Goal: Navigation & Orientation: Find specific page/section

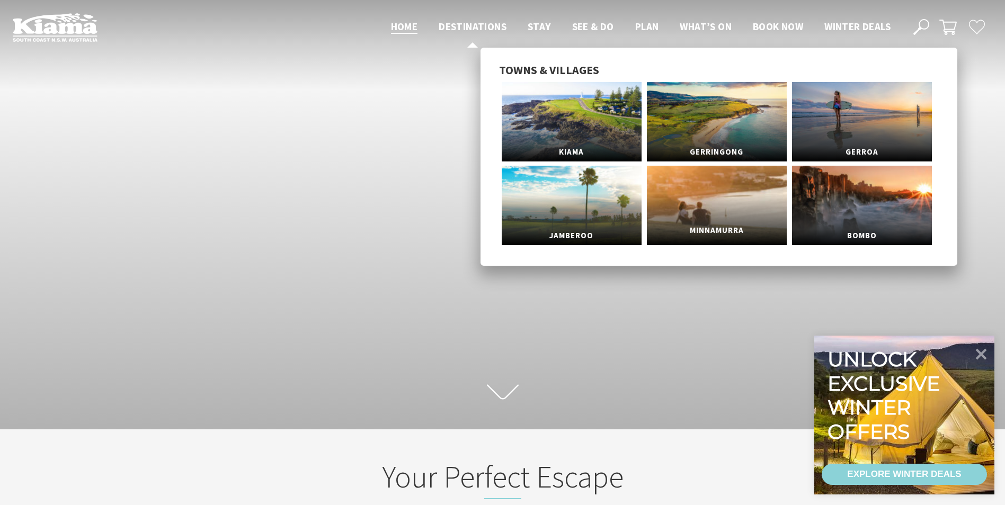
click at [760, 210] on link "Minnamurra" at bounding box center [717, 205] width 140 height 79
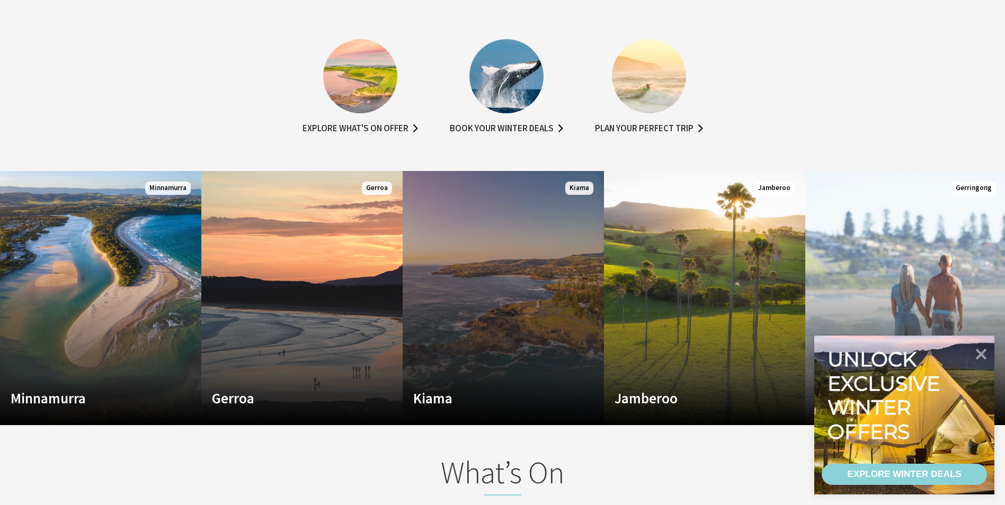
scroll to position [636, 0]
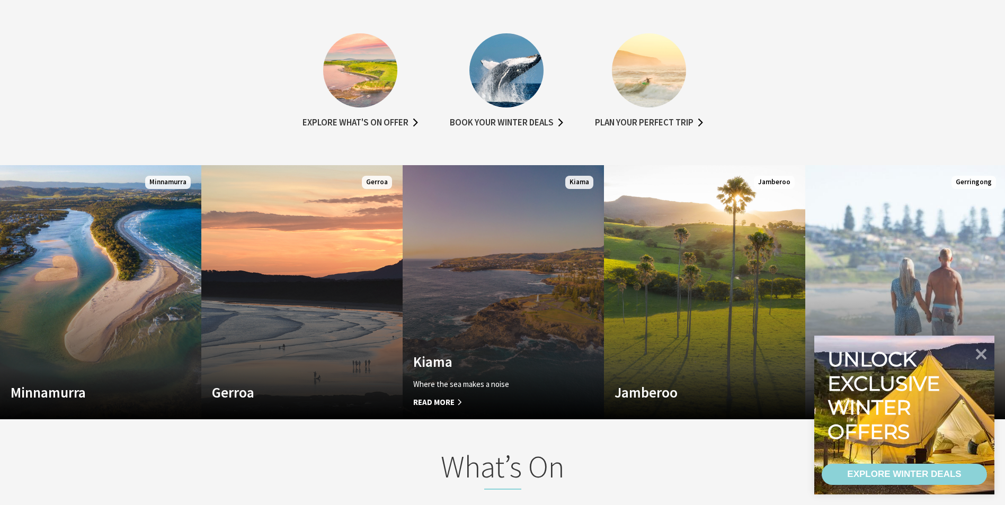
click at [545, 319] on link "Custom Image Used Kiama Where the sea makes a noise Read More Kiama" at bounding box center [503, 292] width 201 height 254
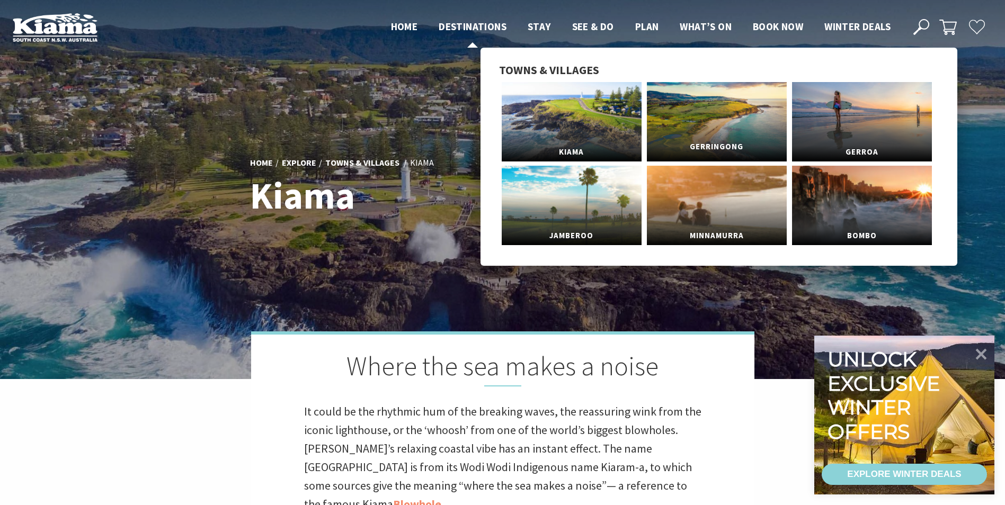
click at [705, 139] on span "Gerringong" at bounding box center [717, 147] width 140 height 20
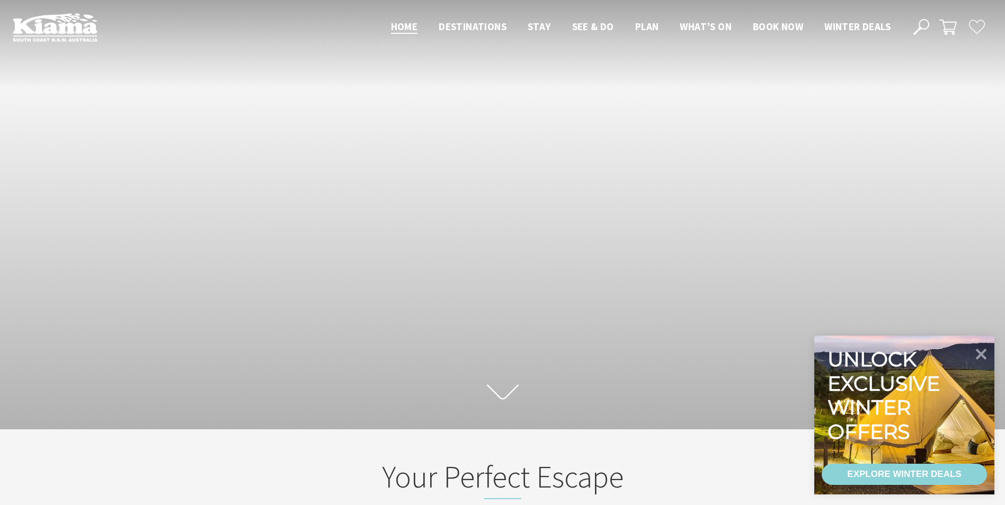
scroll to position [191, 1013]
click at [984, 355] on icon at bounding box center [980, 353] width 25 height 25
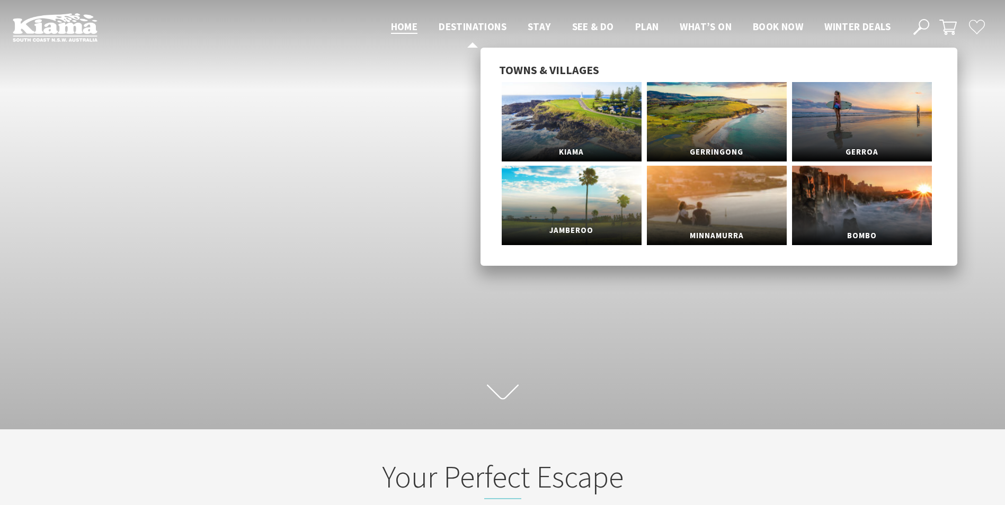
click at [587, 210] on link "Jamberoo" at bounding box center [572, 205] width 140 height 79
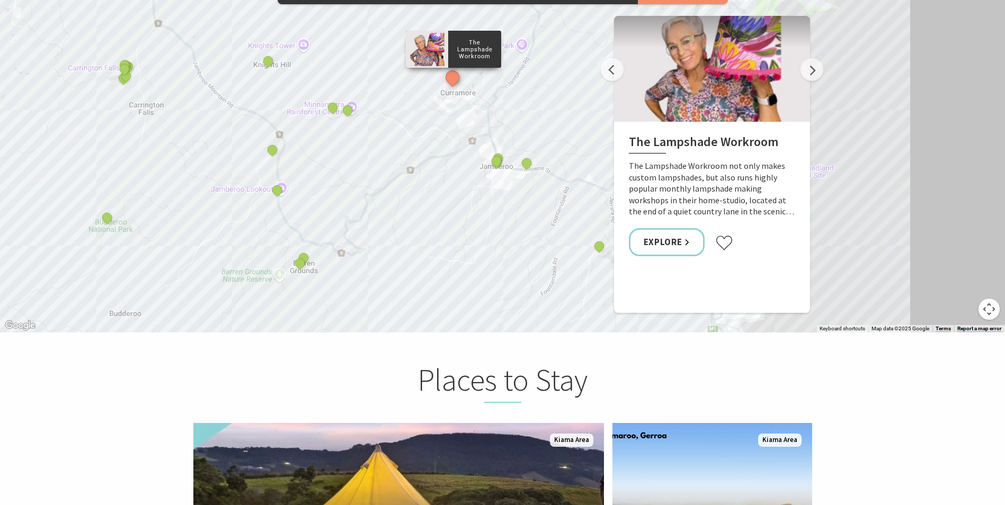
scroll to position [1695, 0]
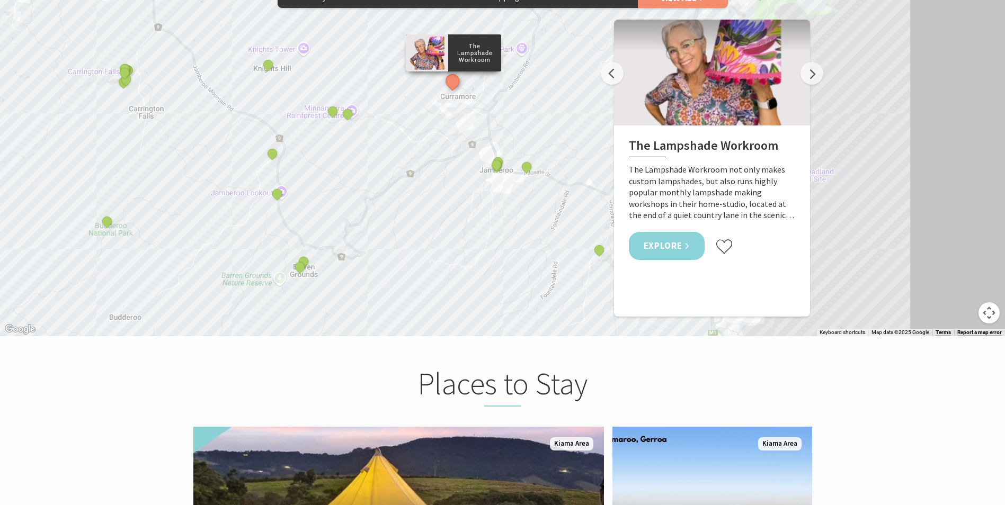
click at [671, 250] on link "Explore" at bounding box center [667, 246] width 76 height 28
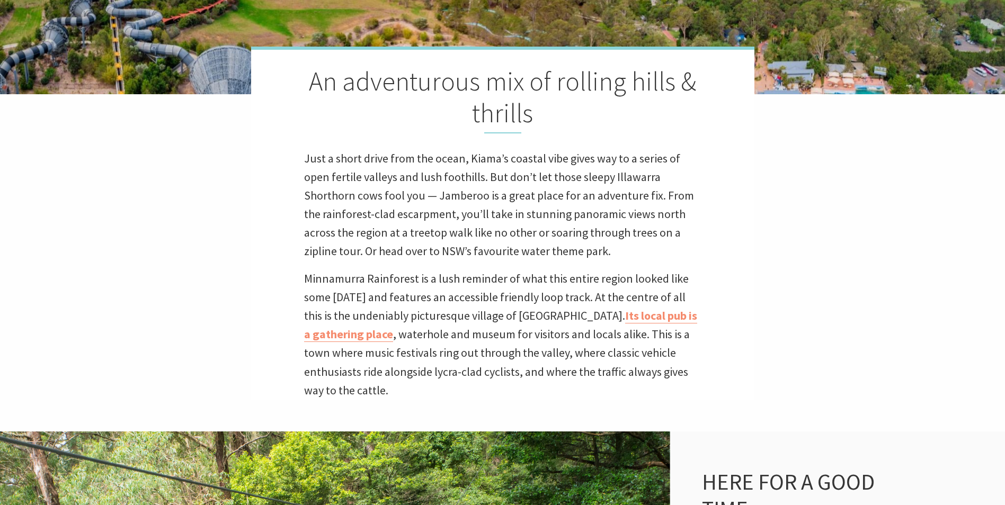
scroll to position [0, 0]
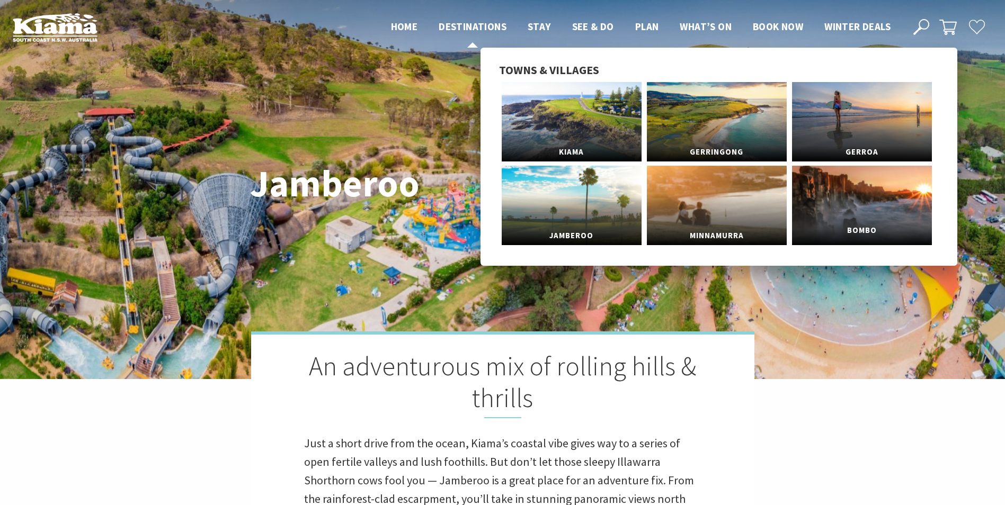
click at [881, 209] on link "Bombo" at bounding box center [862, 205] width 140 height 79
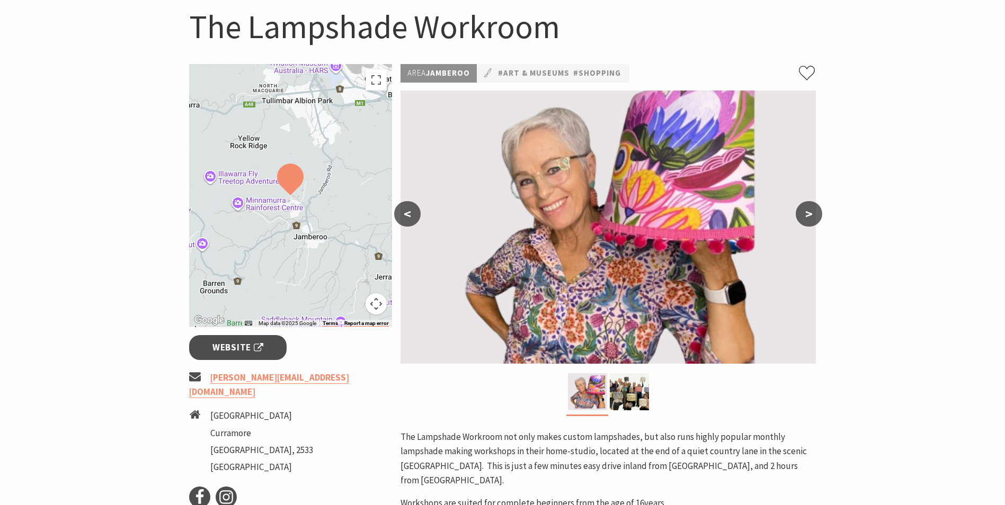
scroll to position [53, 0]
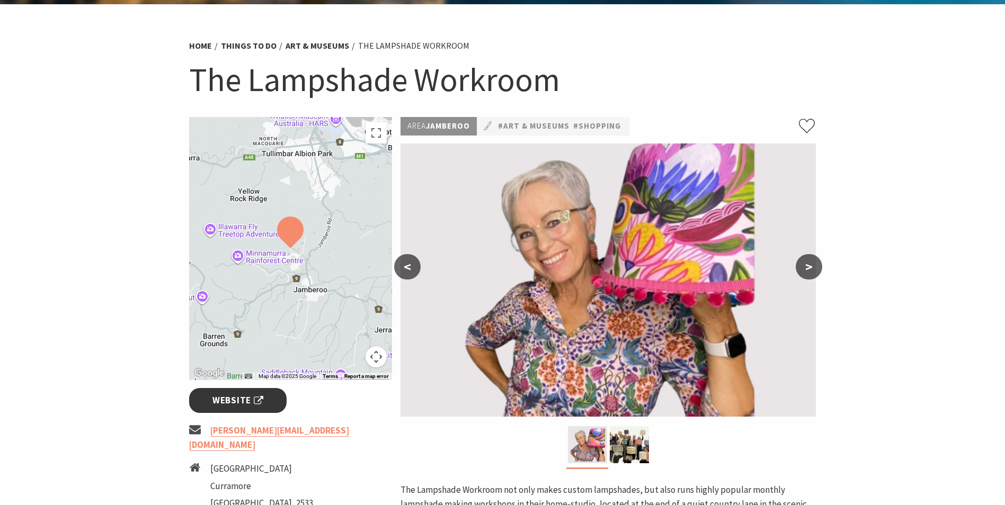
click at [226, 395] on span "Website" at bounding box center [237, 401] width 51 height 14
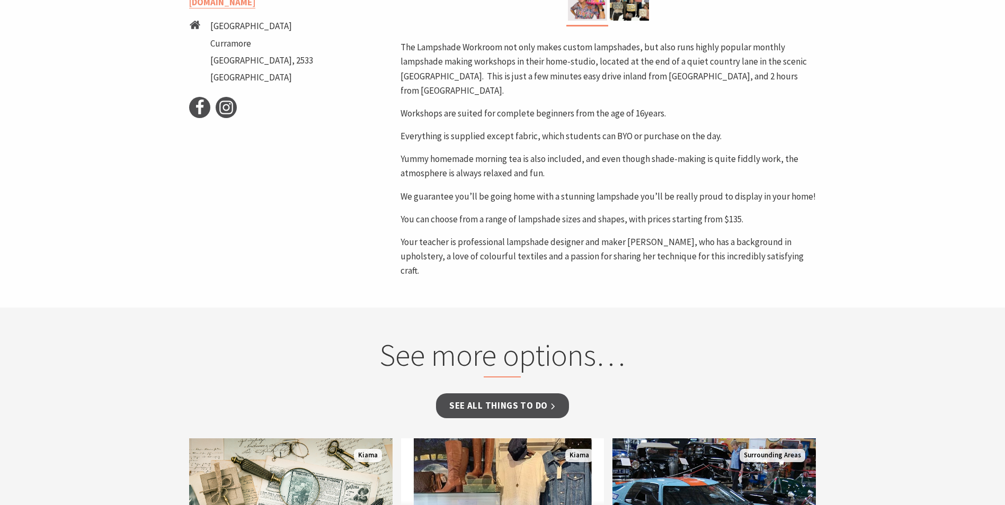
scroll to position [477, 0]
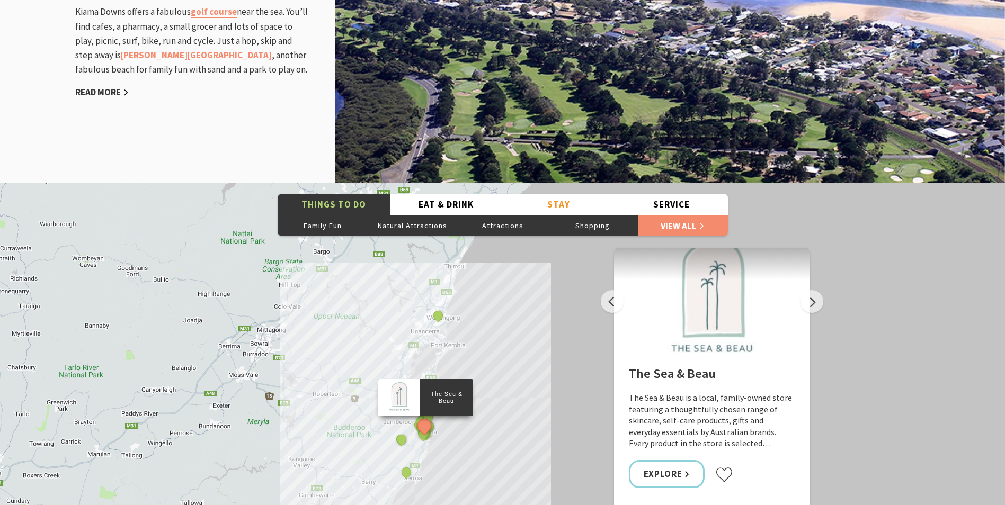
scroll to position [1377, 0]
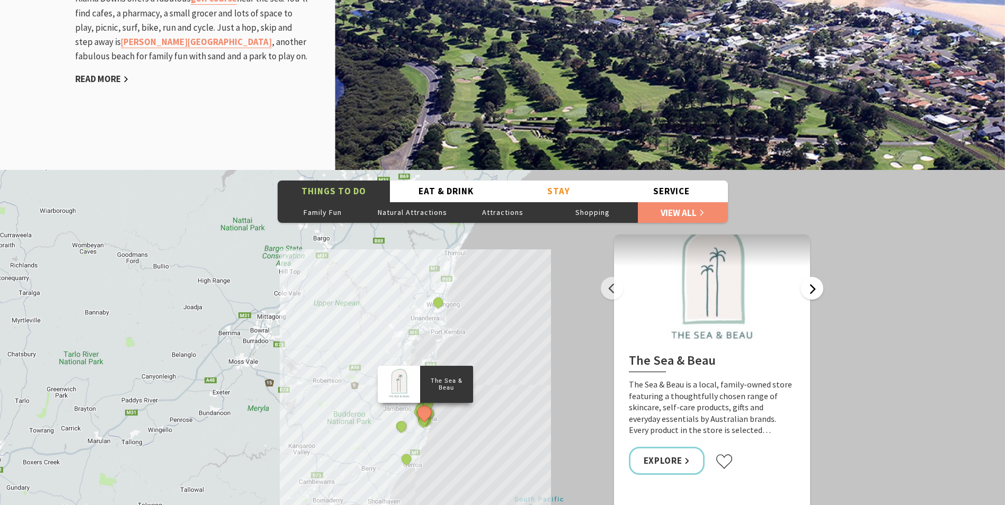
click at [820, 293] on button "Next" at bounding box center [811, 288] width 23 height 23
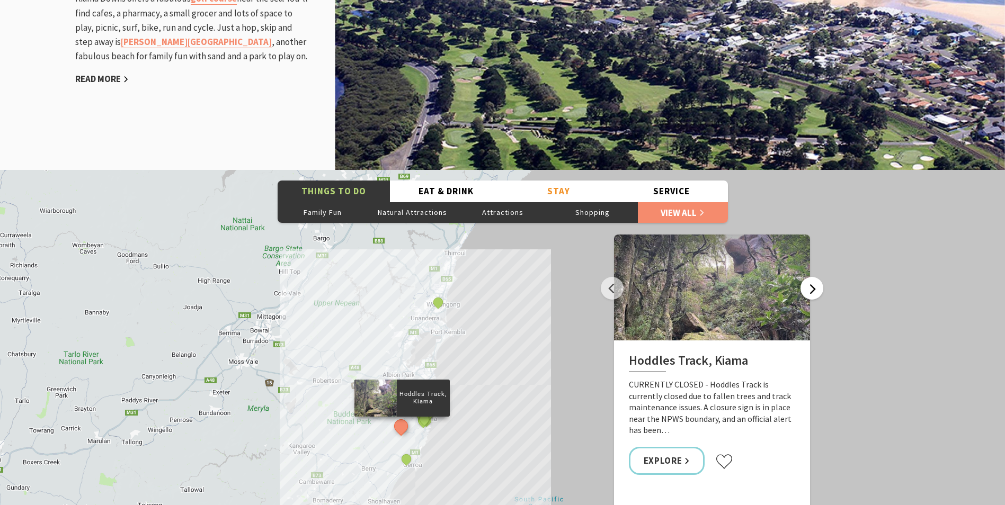
click at [817, 289] on button "Next" at bounding box center [811, 288] width 23 height 23
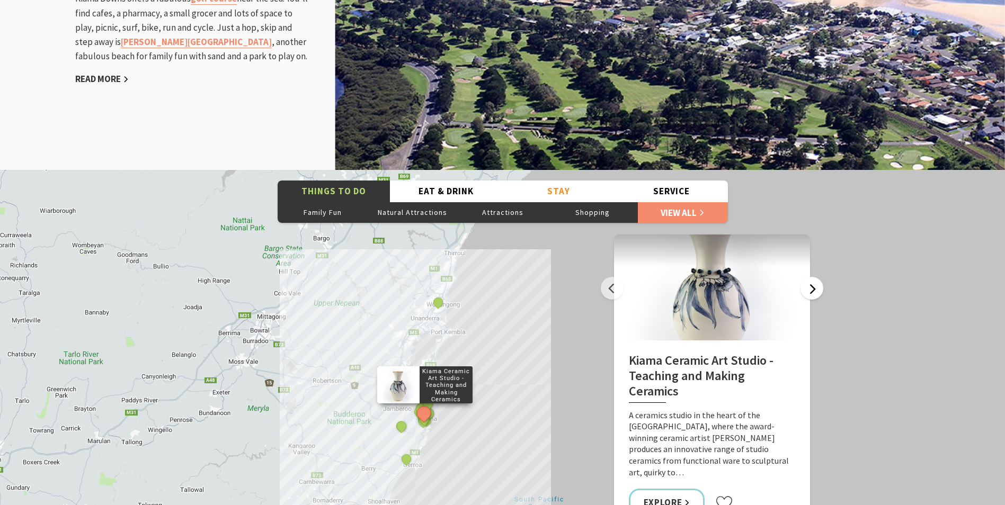
click at [816, 287] on button "Next" at bounding box center [811, 288] width 23 height 23
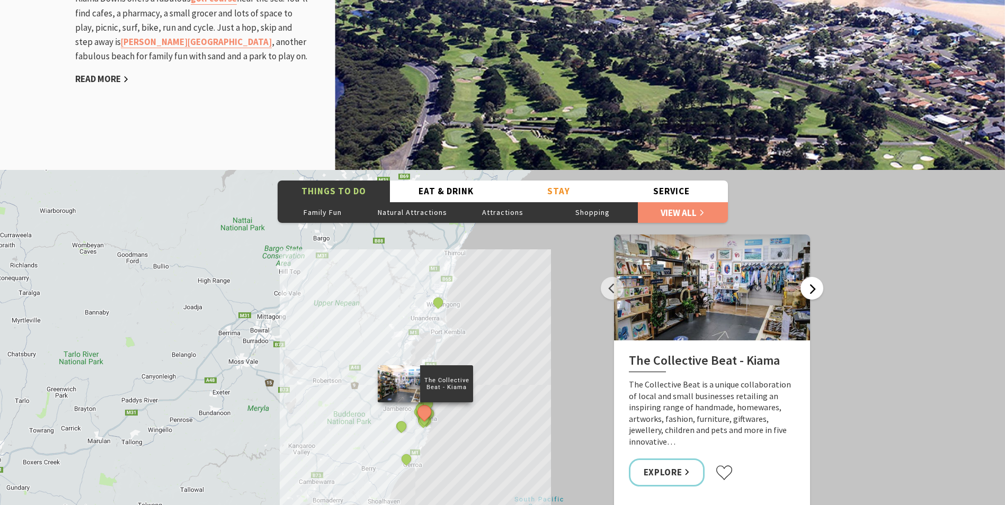
click at [810, 288] on button "Next" at bounding box center [811, 288] width 23 height 23
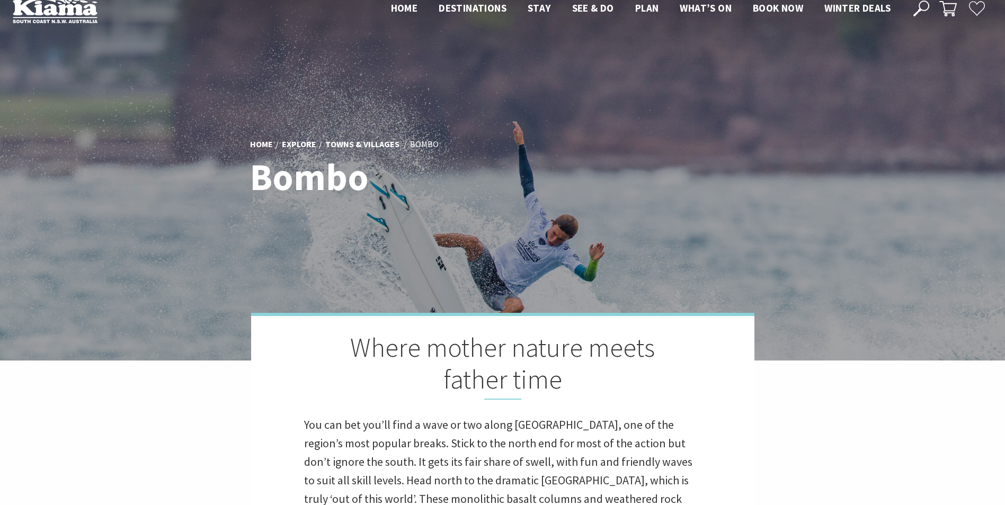
scroll to position [0, 0]
